Goal: Information Seeking & Learning: Learn about a topic

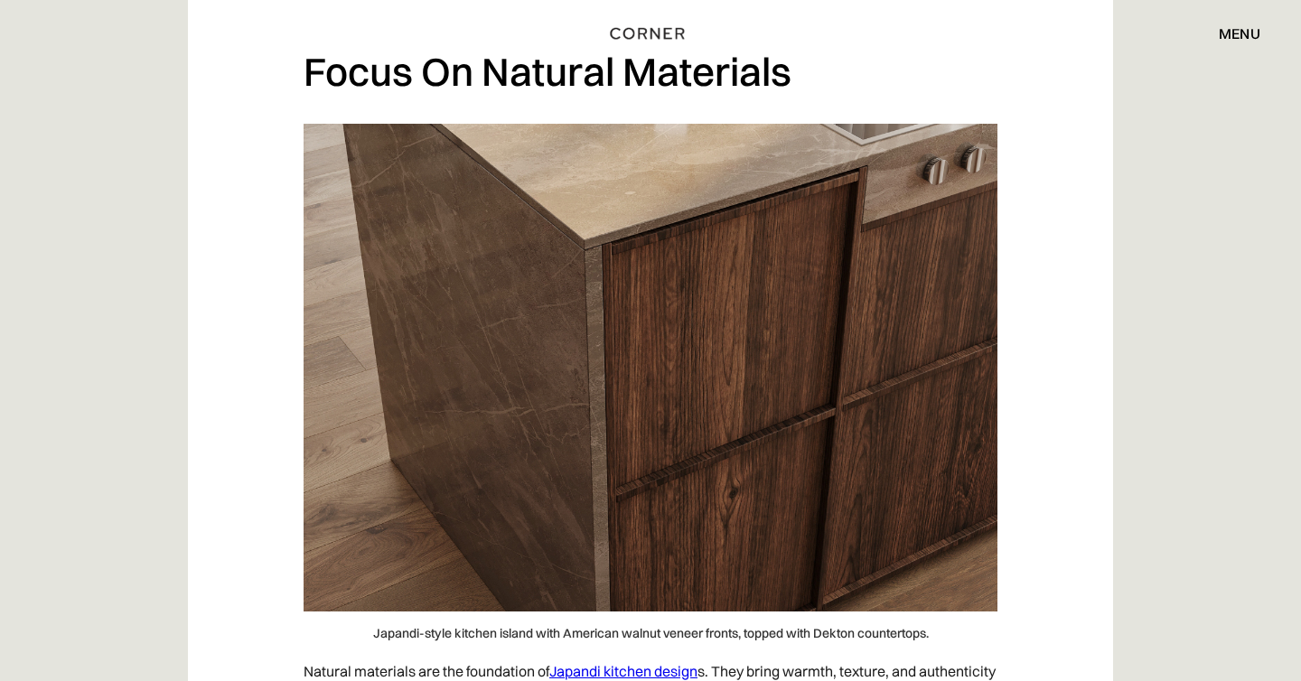
scroll to position [1285, 0]
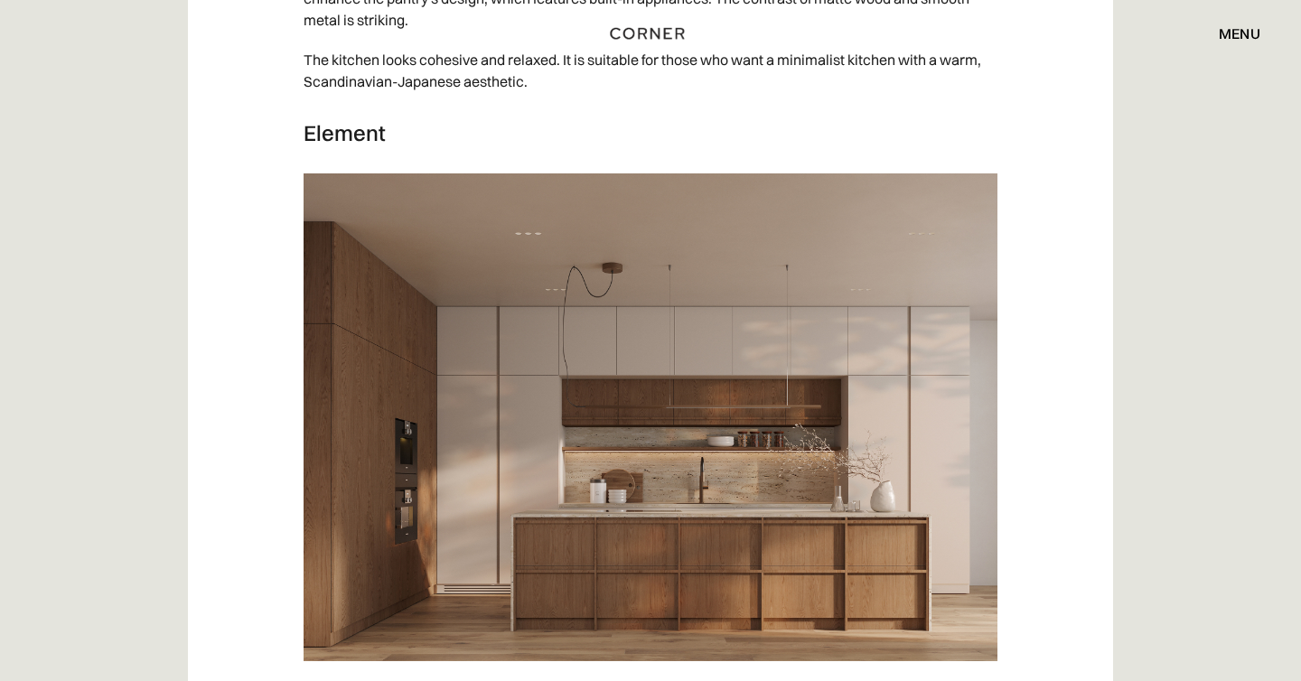
scroll to position [9634, 0]
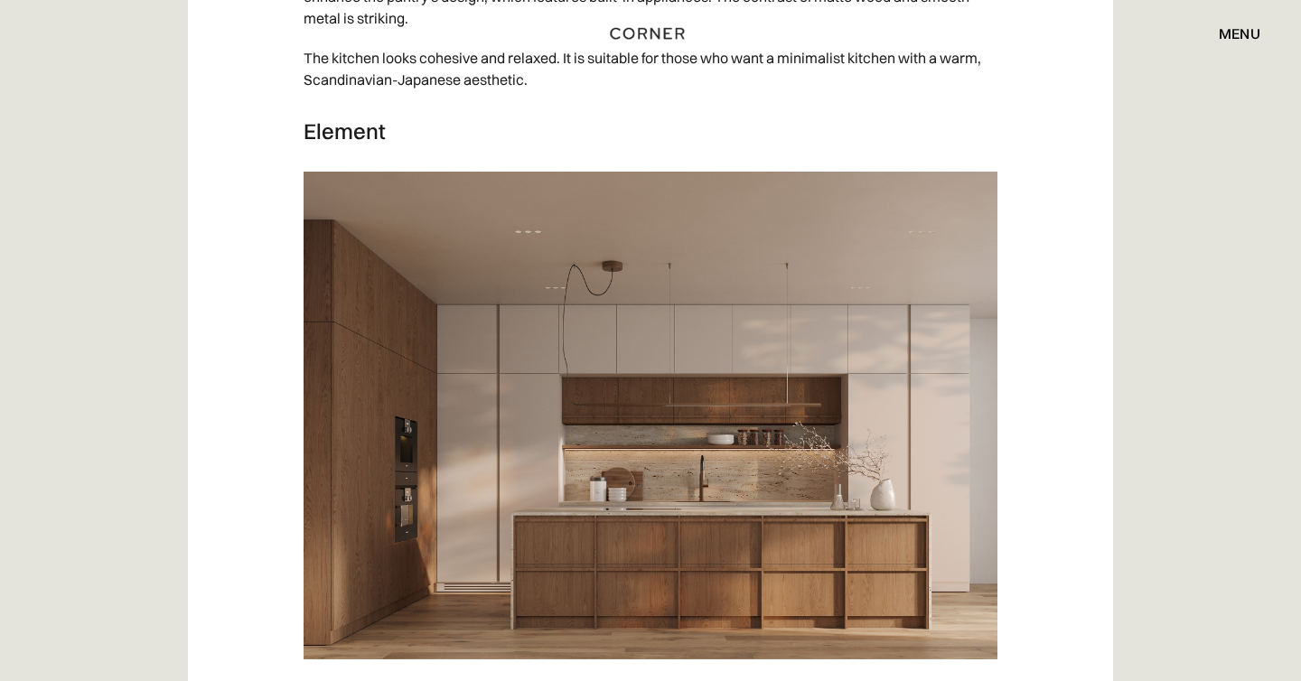
click at [822, 484] on img at bounding box center [651, 416] width 694 height 488
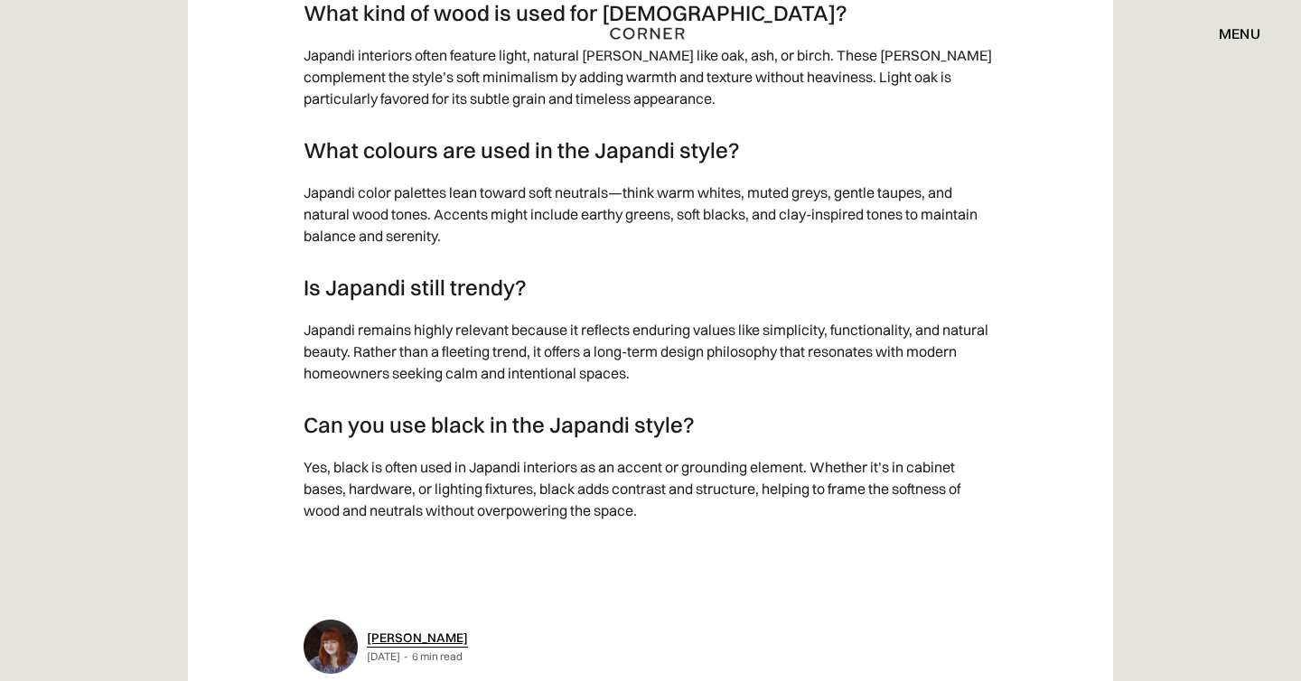
scroll to position [10866, 0]
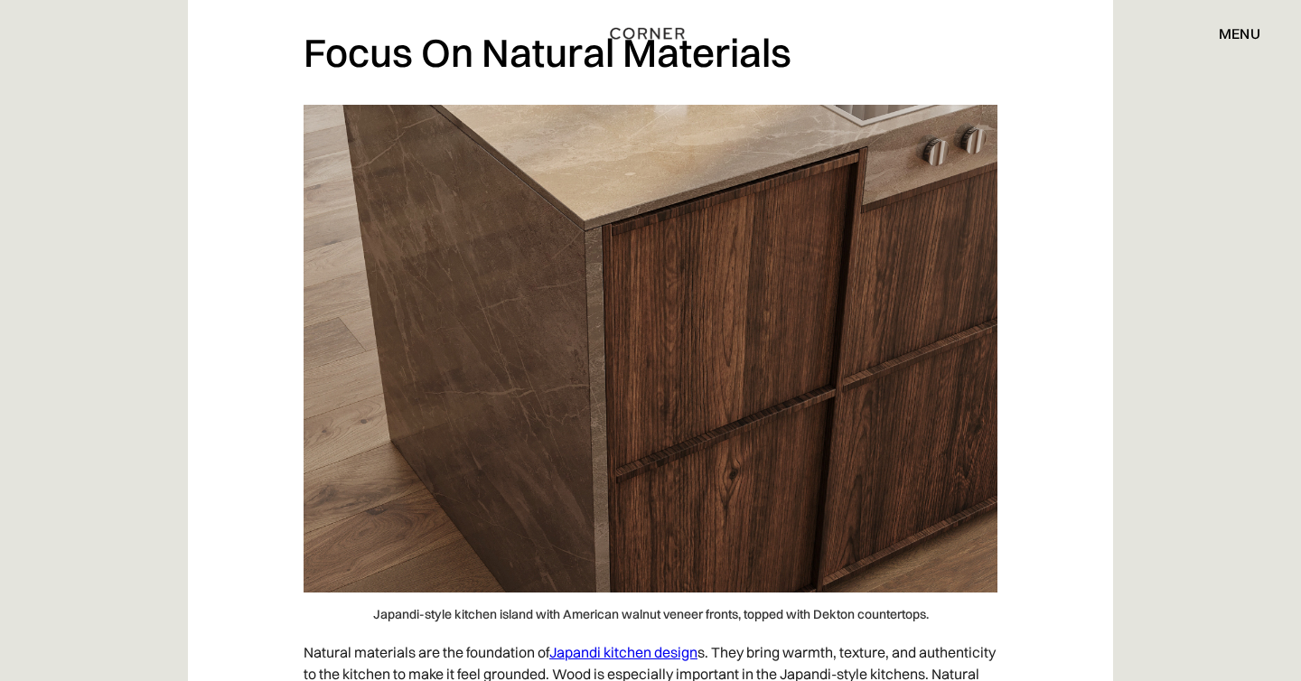
scroll to position [1298, 0]
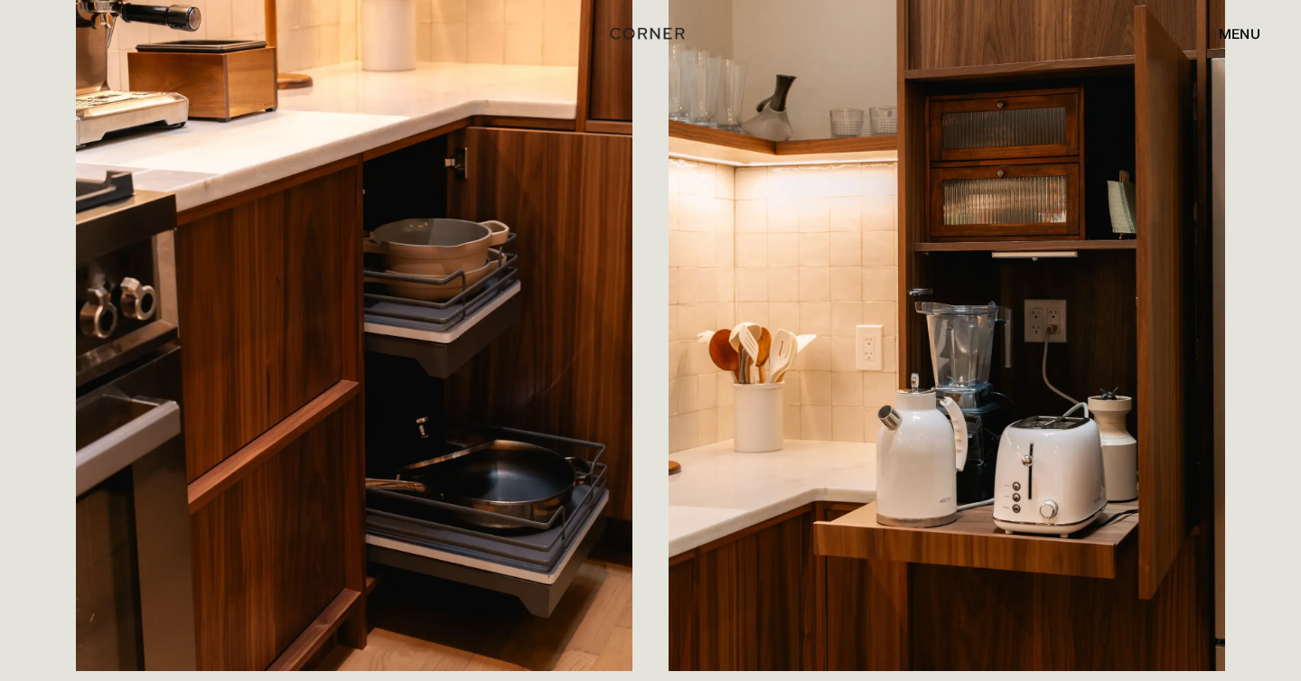
scroll to position [2634, 0]
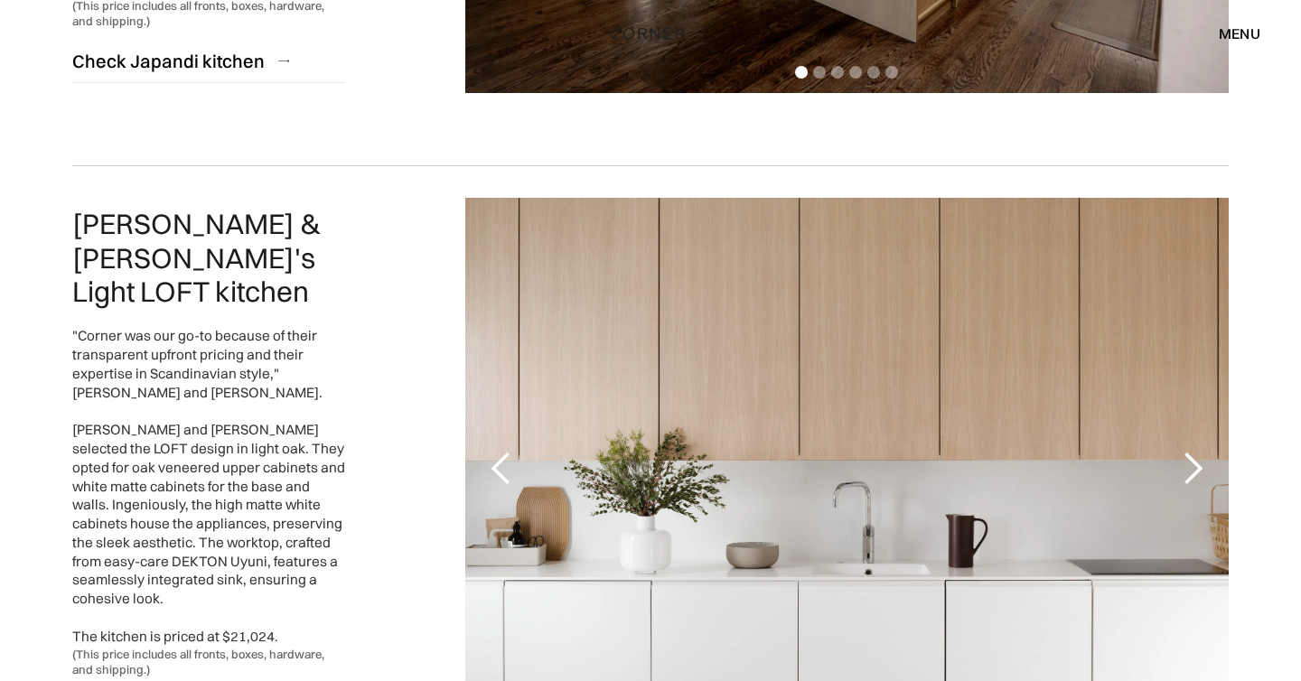
scroll to position [1496, 0]
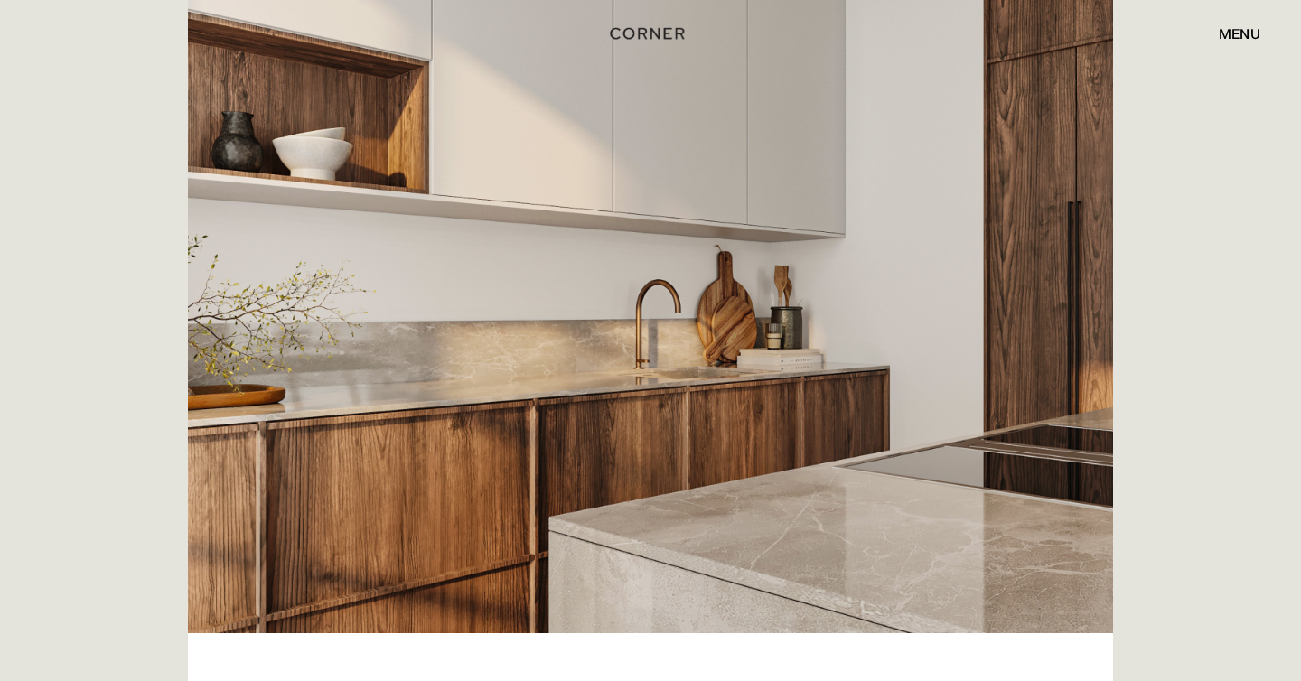
scroll to position [395, 0]
